Goal: Information Seeking & Learning: Learn about a topic

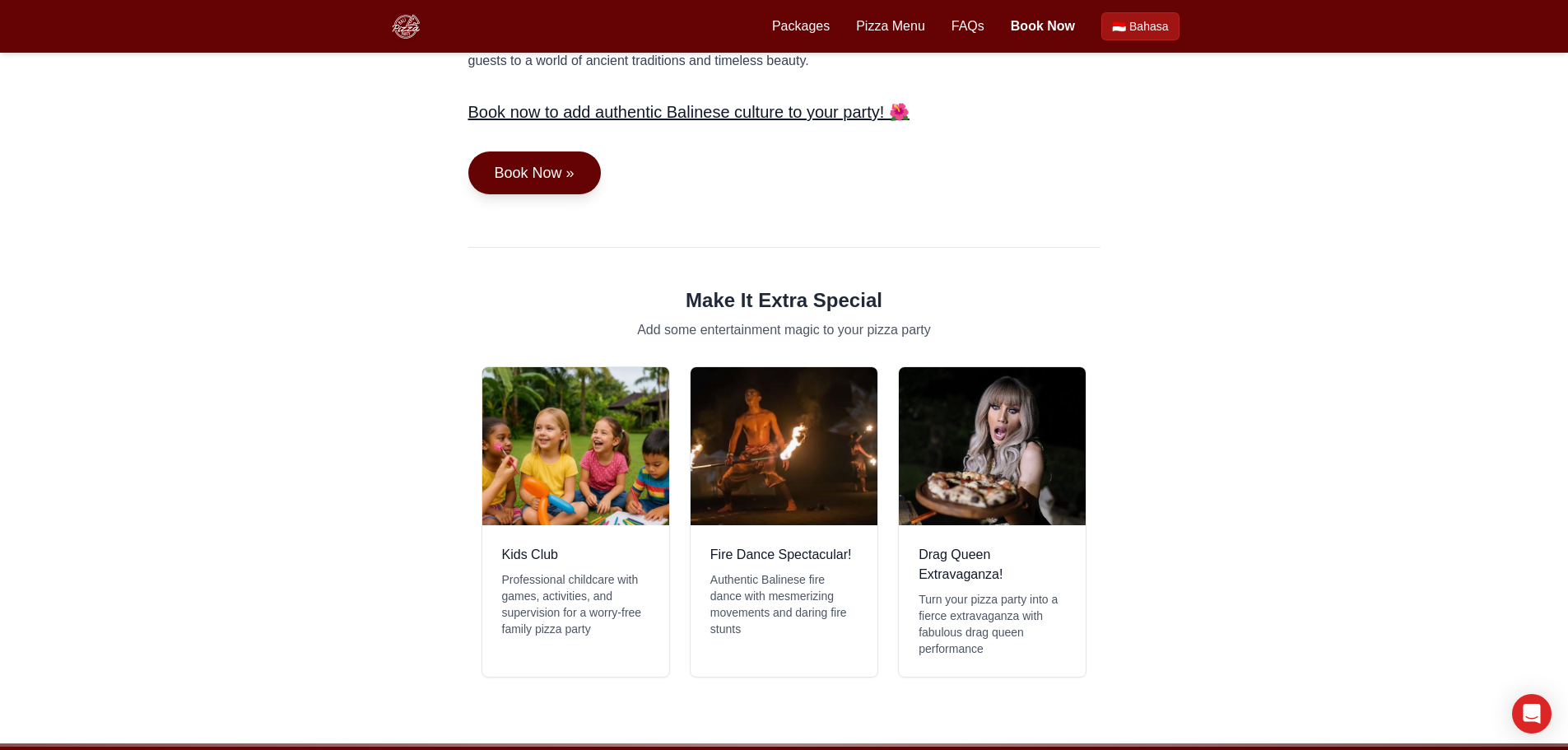
scroll to position [824, 0]
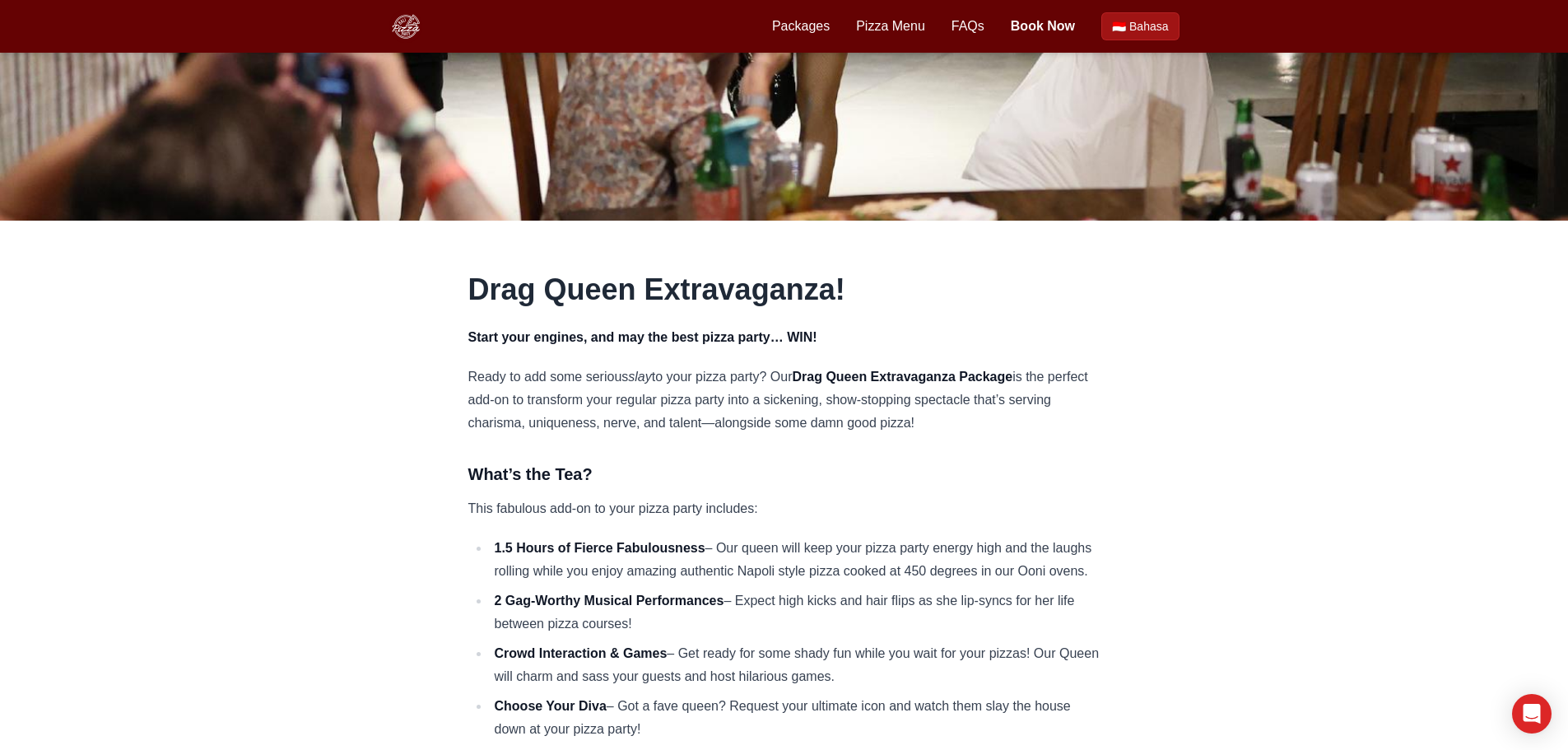
scroll to position [741, 0]
